Goal: Information Seeking & Learning: Check status

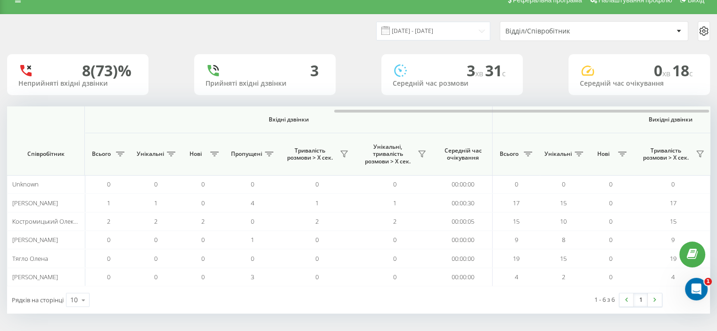
scroll to position [0, 612]
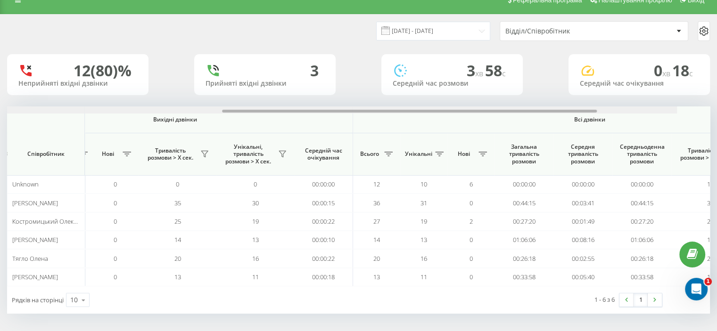
scroll to position [0, 612]
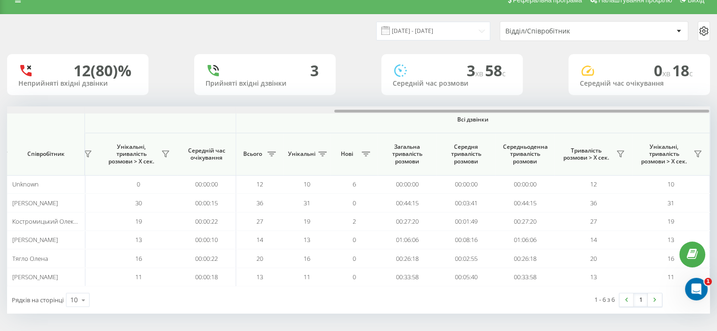
drag, startPoint x: 132, startPoint y: 110, endPoint x: 503, endPoint y: 97, distance: 371.5
click at [503, 98] on div "[DATE] - [DATE] Відділ/Співробітник 12 (80)% Неприйняті вхідні дзвінки 3 Прийня…" at bounding box center [358, 164] width 703 height 299
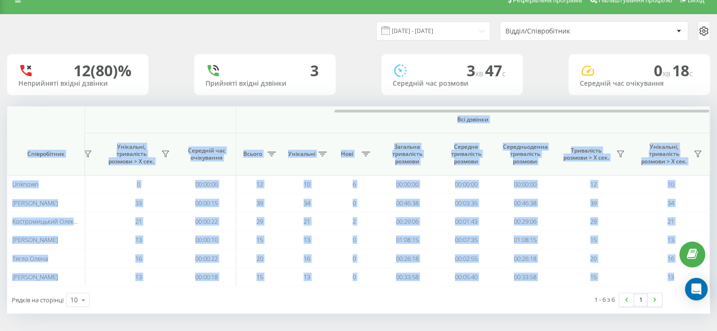
drag, startPoint x: 0, startPoint y: 0, endPoint x: 281, endPoint y: 119, distance: 304.9
click at [281, 119] on div "Вхідні дзвінки Вихідні дзвінки Всі дзвінки Співробітник Всього Унікальні Нові П…" at bounding box center [358, 196] width 703 height 180
click at [384, 122] on span "Всі дзвінки" at bounding box center [472, 120] width 417 height 8
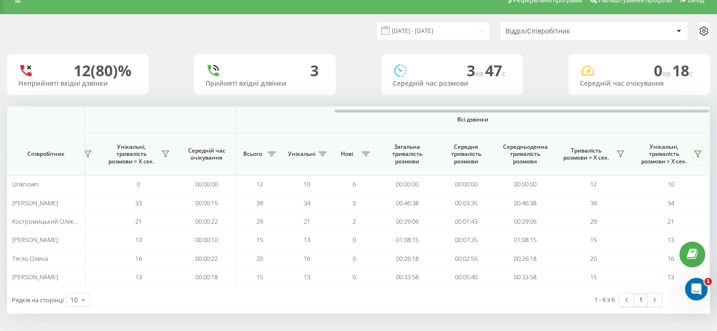
click at [695, 154] on icon at bounding box center [698, 154] width 8 height 8
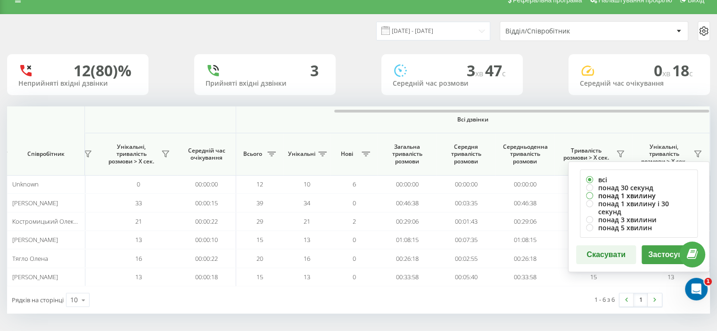
click at [614, 194] on label "понад 1 хвилину" at bounding box center [639, 196] width 106 height 8
radio input "true"
click at [653, 245] on button "Застосувати" at bounding box center [671, 254] width 60 height 19
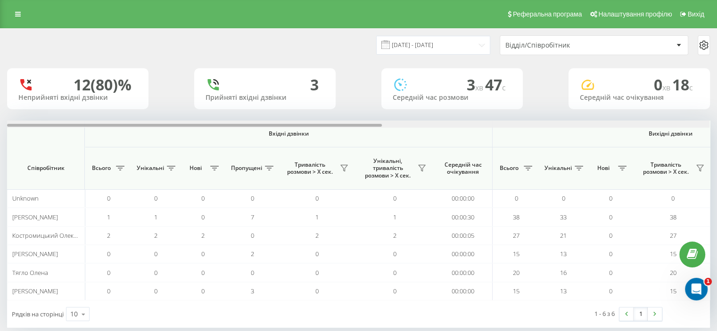
scroll to position [0, 612]
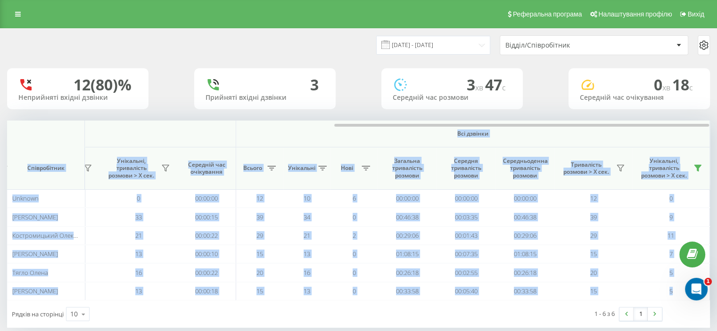
drag, startPoint x: 154, startPoint y: 124, endPoint x: 303, endPoint y: 128, distance: 148.9
click at [303, 128] on div "Вхідні дзвінки Вихідні дзвінки Всі дзвінки Співробітник Всього Унікальні Нові П…" at bounding box center [358, 211] width 703 height 180
click at [352, 134] on span "Всі дзвінки" at bounding box center [472, 134] width 417 height 8
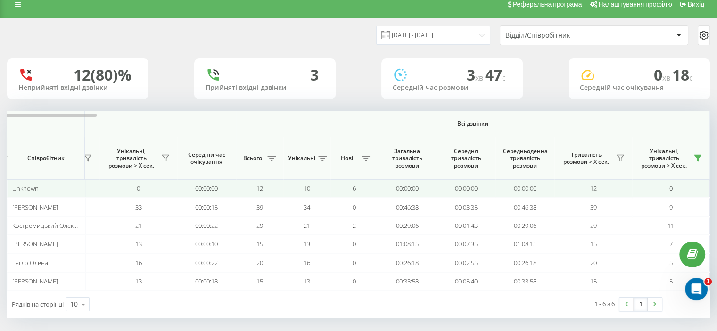
scroll to position [14, 0]
